Goal: Check status: Check status

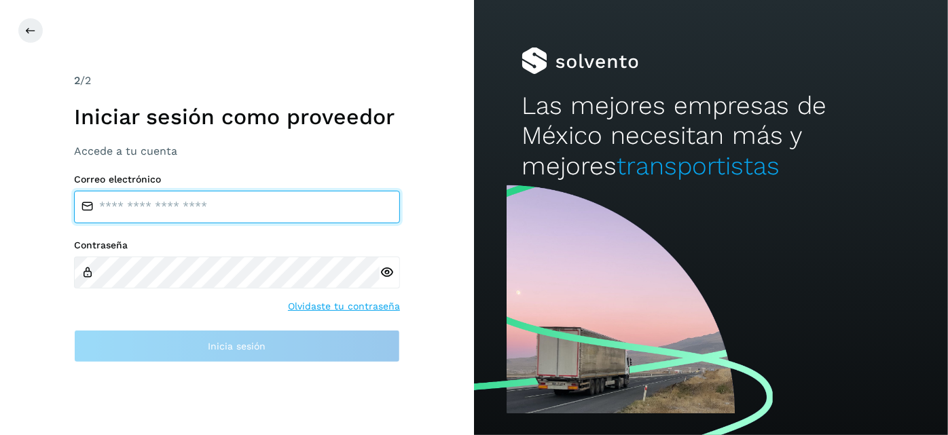
type input "**********"
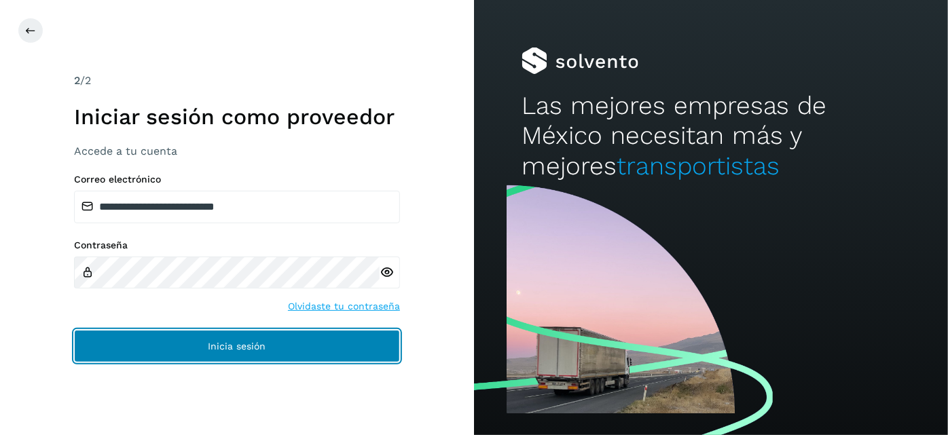
click at [329, 350] on button "Inicia sesión" at bounding box center [237, 346] width 326 height 33
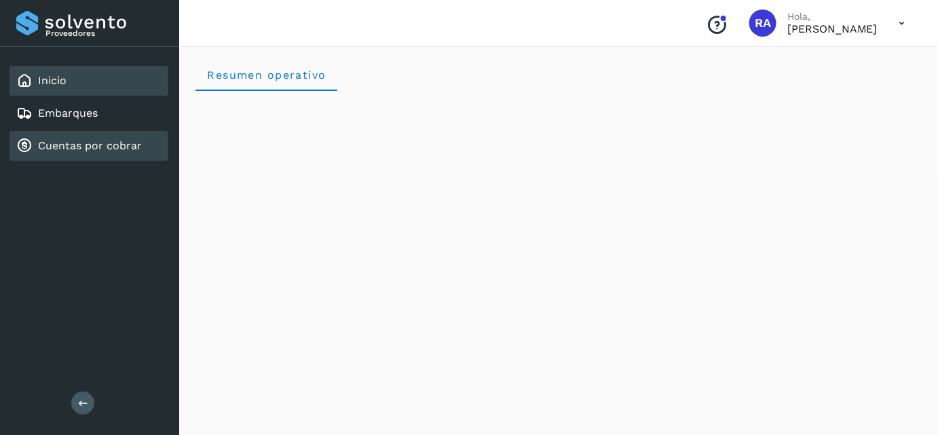
click at [92, 146] on link "Cuentas por cobrar" at bounding box center [90, 145] width 104 height 13
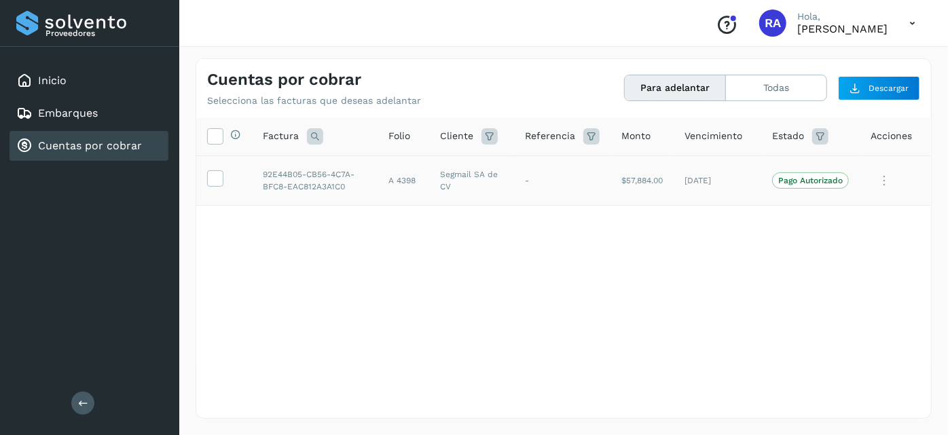
click at [819, 182] on p "Pago Autorizado" at bounding box center [810, 181] width 64 height 10
click at [894, 179] on icon at bounding box center [883, 181] width 27 height 28
click at [585, 265] on div at bounding box center [474, 217] width 948 height 435
click at [880, 181] on icon at bounding box center [883, 181] width 27 height 28
click at [555, 256] on div at bounding box center [474, 217] width 948 height 435
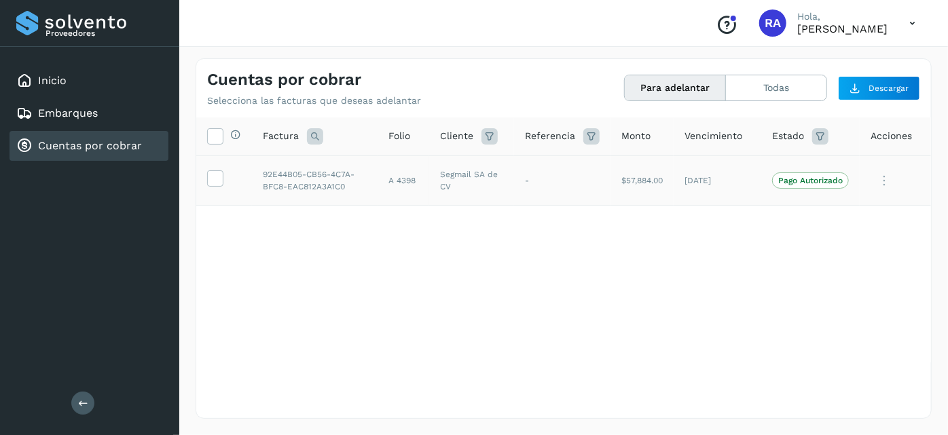
click at [555, 256] on div at bounding box center [474, 217] width 948 height 435
click at [887, 176] on icon at bounding box center [883, 181] width 27 height 28
click at [642, 282] on div at bounding box center [474, 217] width 948 height 435
click at [887, 179] on icon at bounding box center [883, 181] width 27 height 28
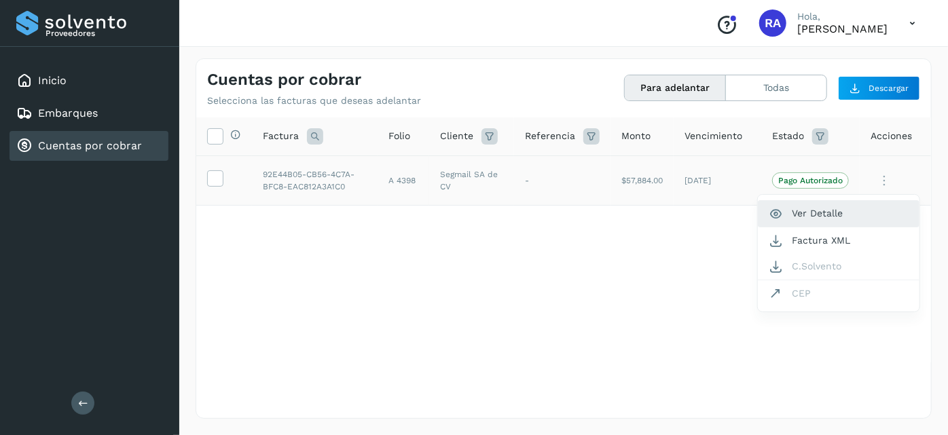
click at [838, 214] on button "Ver Detalle" at bounding box center [839, 213] width 162 height 26
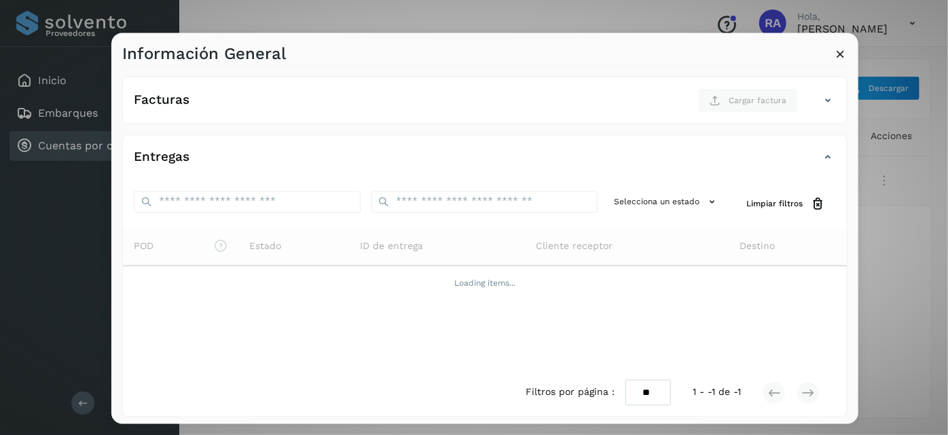
scroll to position [202, 0]
click at [839, 56] on icon at bounding box center [840, 53] width 14 height 14
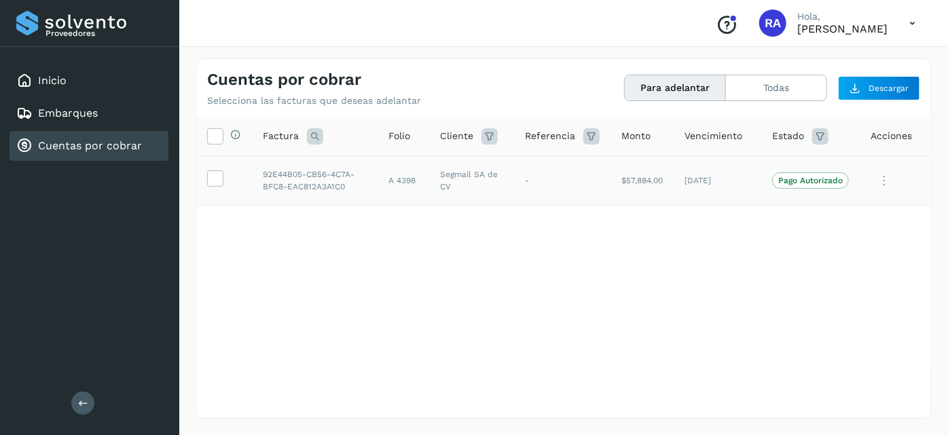
click at [56, 221] on div "Proveedores Inicio Embarques Cuentas por cobrar Salir" at bounding box center [89, 217] width 179 height 435
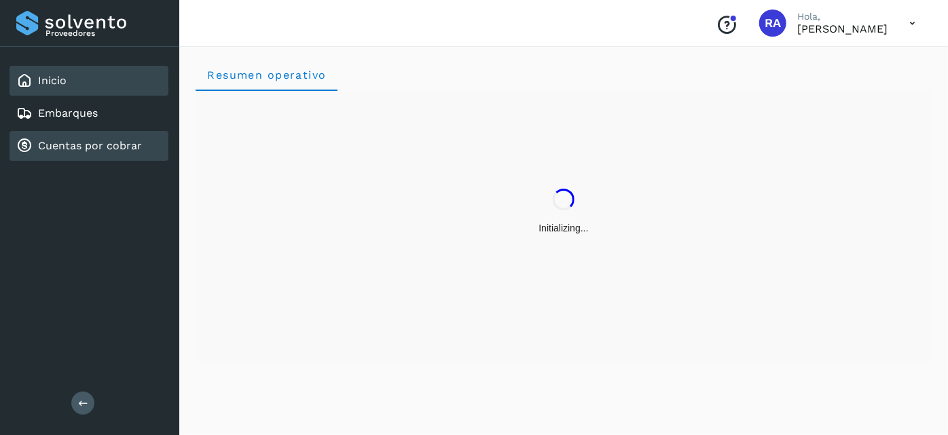
click at [103, 147] on link "Cuentas por cobrar" at bounding box center [90, 145] width 104 height 13
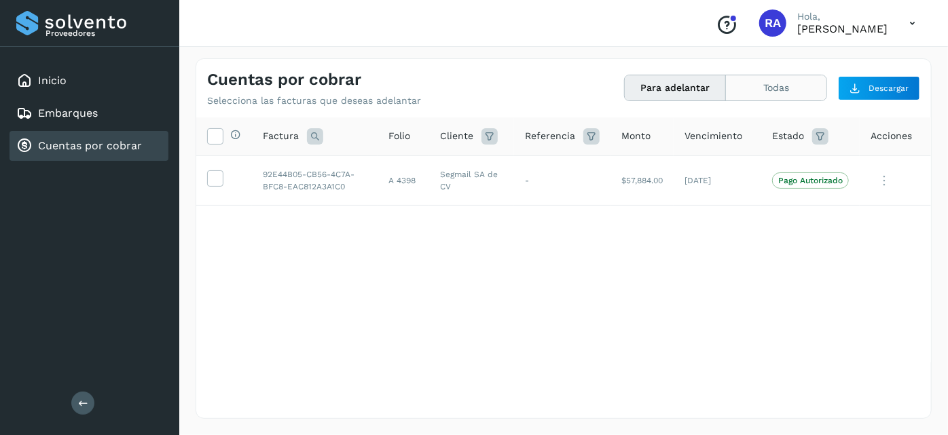
click at [786, 90] on button "Todas" at bounding box center [776, 87] width 100 height 25
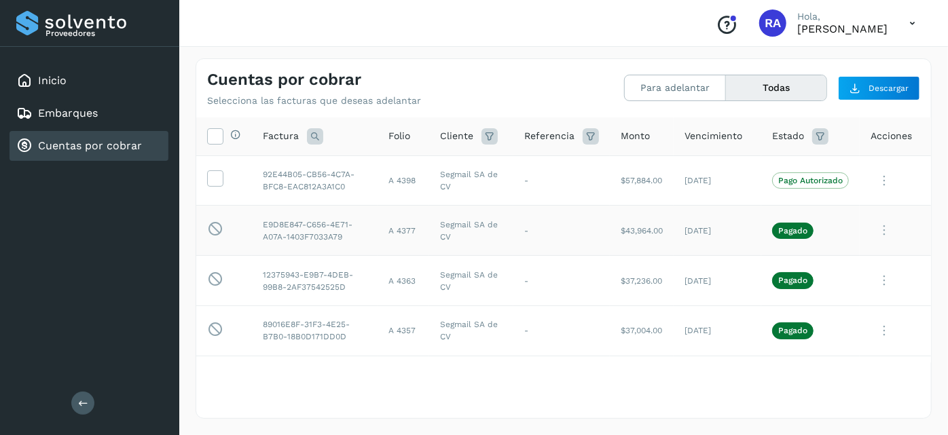
click at [870, 233] on icon at bounding box center [883, 231] width 27 height 28
click at [667, 374] on div at bounding box center [474, 217] width 948 height 435
click at [878, 229] on icon at bounding box center [883, 231] width 27 height 28
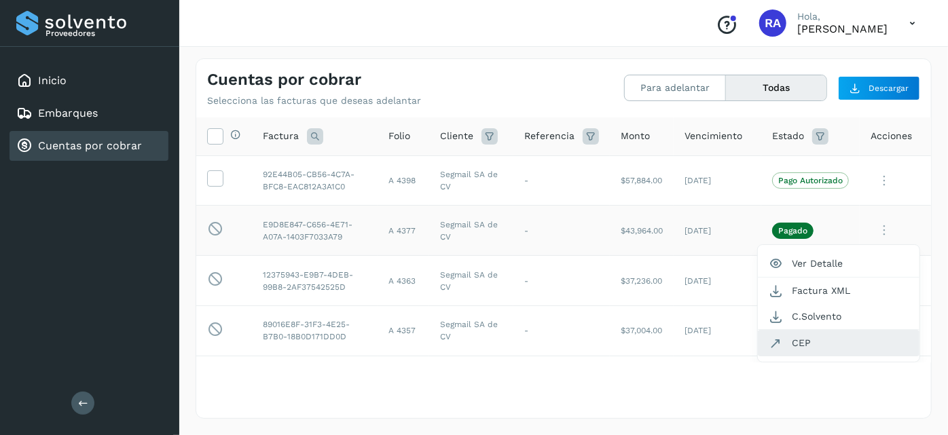
click at [805, 346] on button "CEP" at bounding box center [839, 343] width 162 height 26
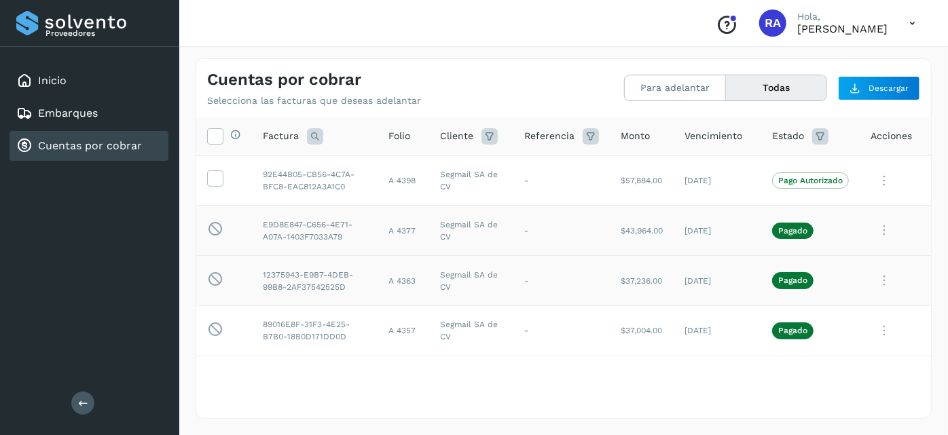
click at [876, 280] on icon at bounding box center [883, 281] width 27 height 28
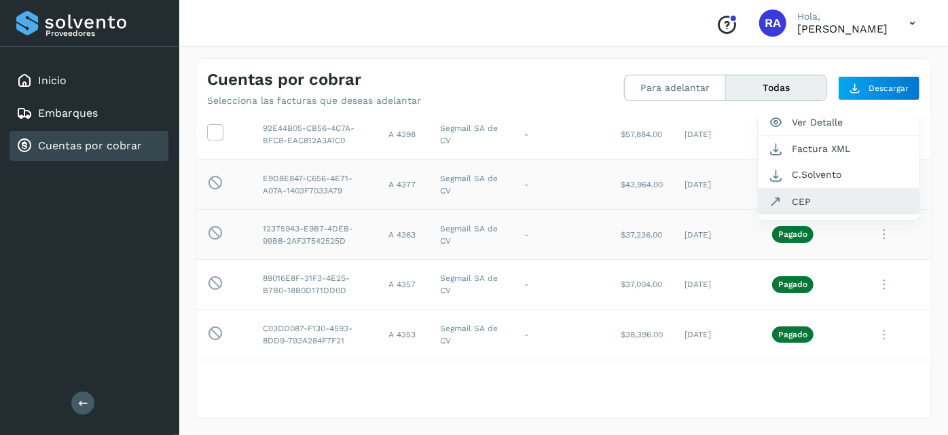
click at [821, 206] on button "CEP" at bounding box center [839, 202] width 162 height 26
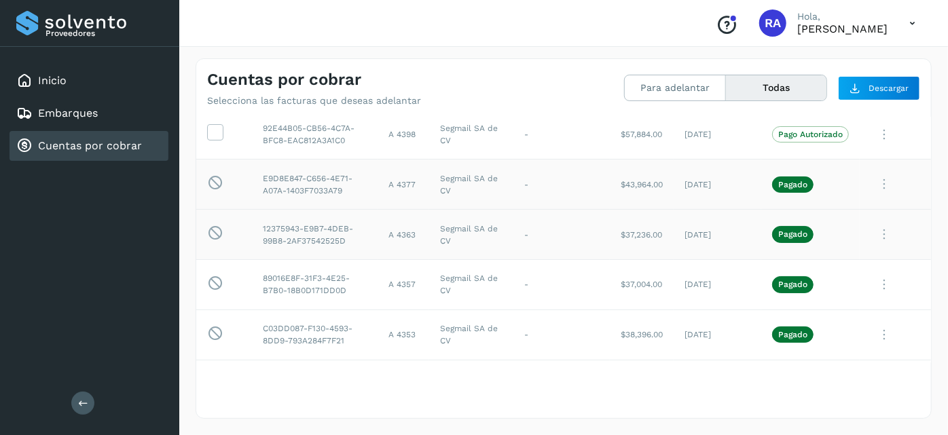
click at [914, 26] on icon at bounding box center [912, 24] width 28 height 28
drag, startPoint x: 852, startPoint y: 67, endPoint x: 748, endPoint y: 1, distance: 122.6
click at [898, 37] on div "Cerrar sesión" at bounding box center [912, 24] width 28 height 28
